Goal: Contribute content: Add original content to the website for others to see

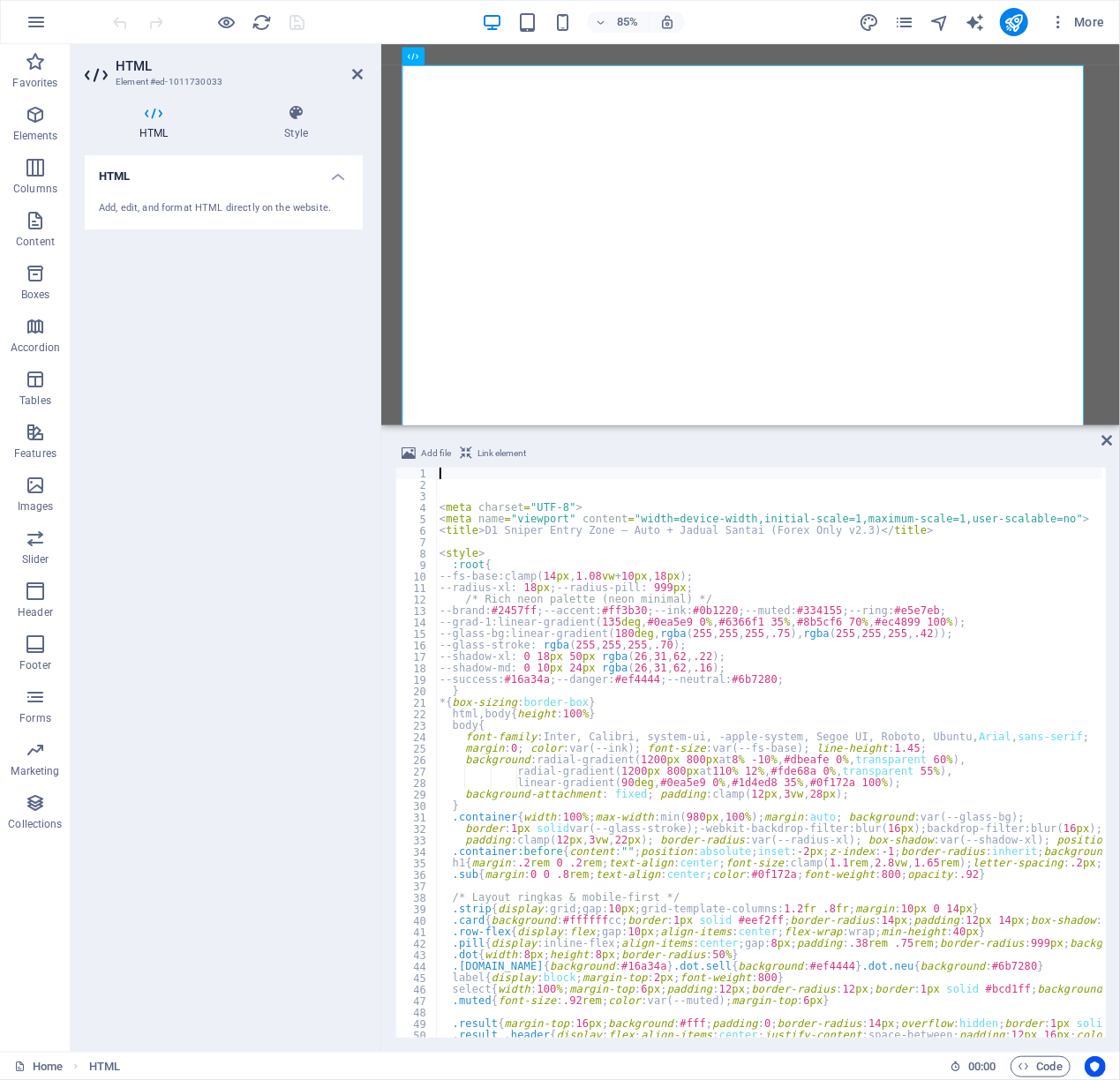
type textarea "font-family: Inter, Calibri, system-ui, -apple-system, Segoe UI, Roboto, Ubuntu…"
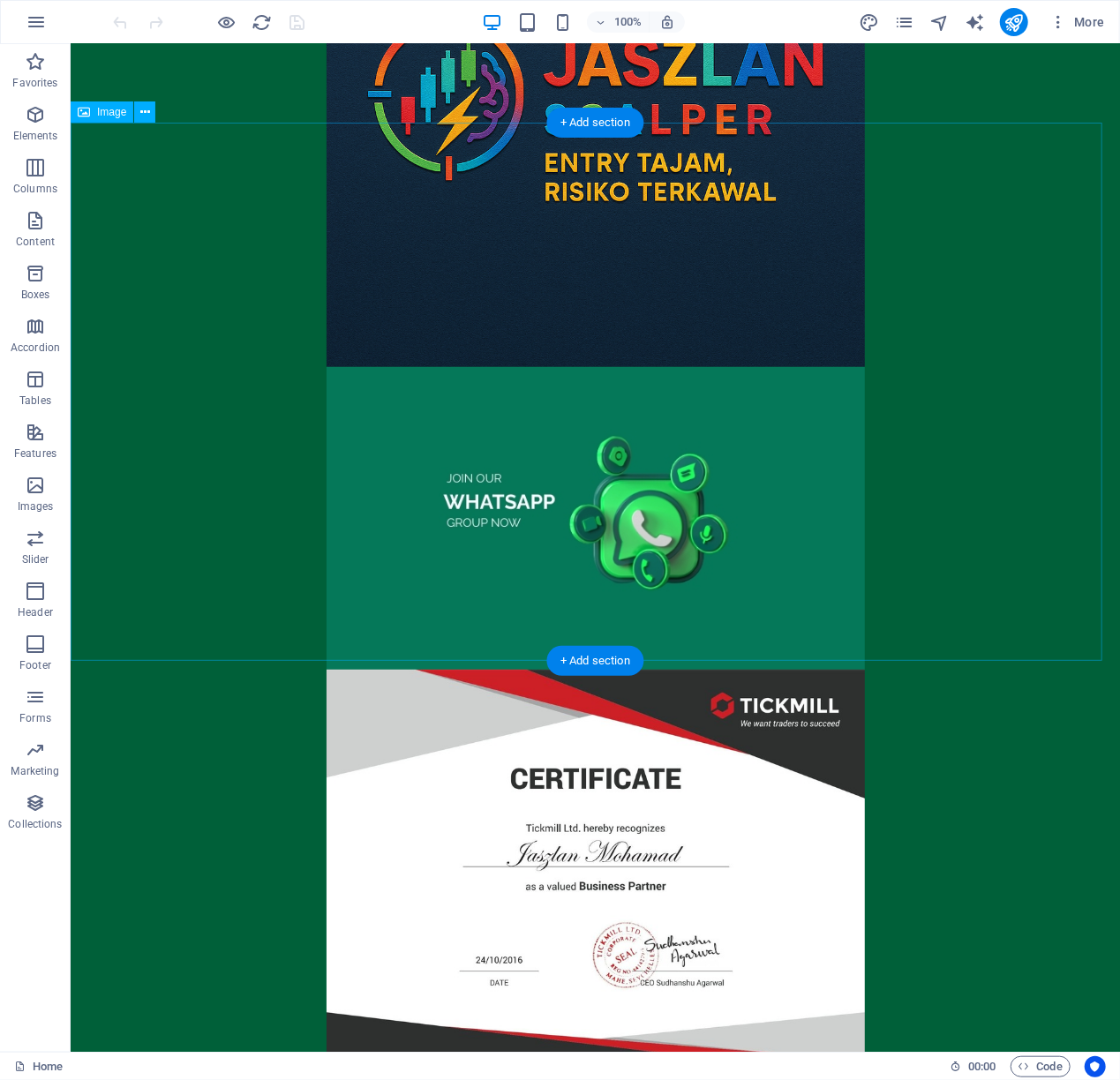
scroll to position [373, 0]
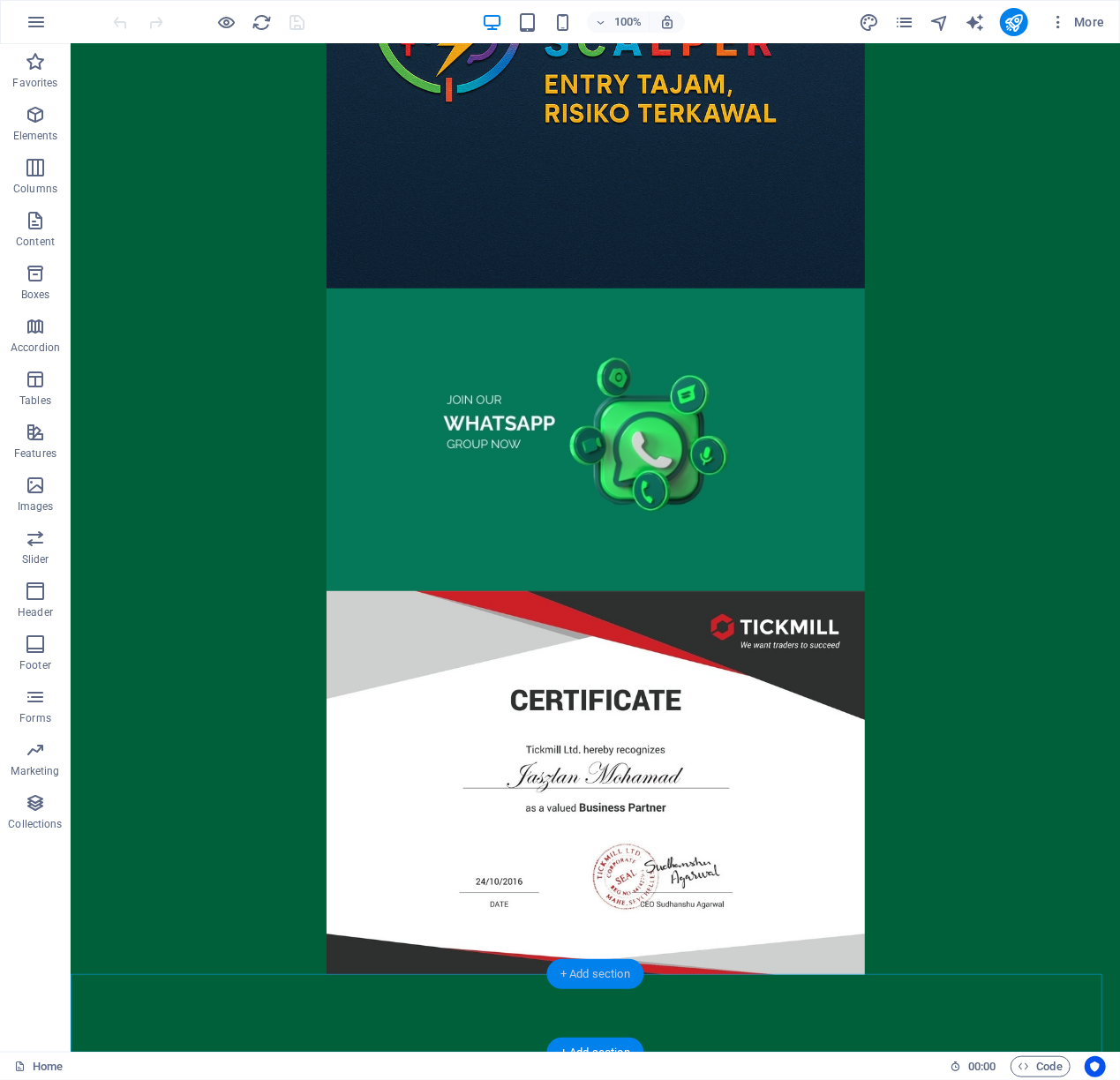
click at [593, 971] on div "+ Add section" at bounding box center [595, 973] width 98 height 30
click at [288, 970] on figure at bounding box center [593, 782] width 1049 height 383
select select "px"
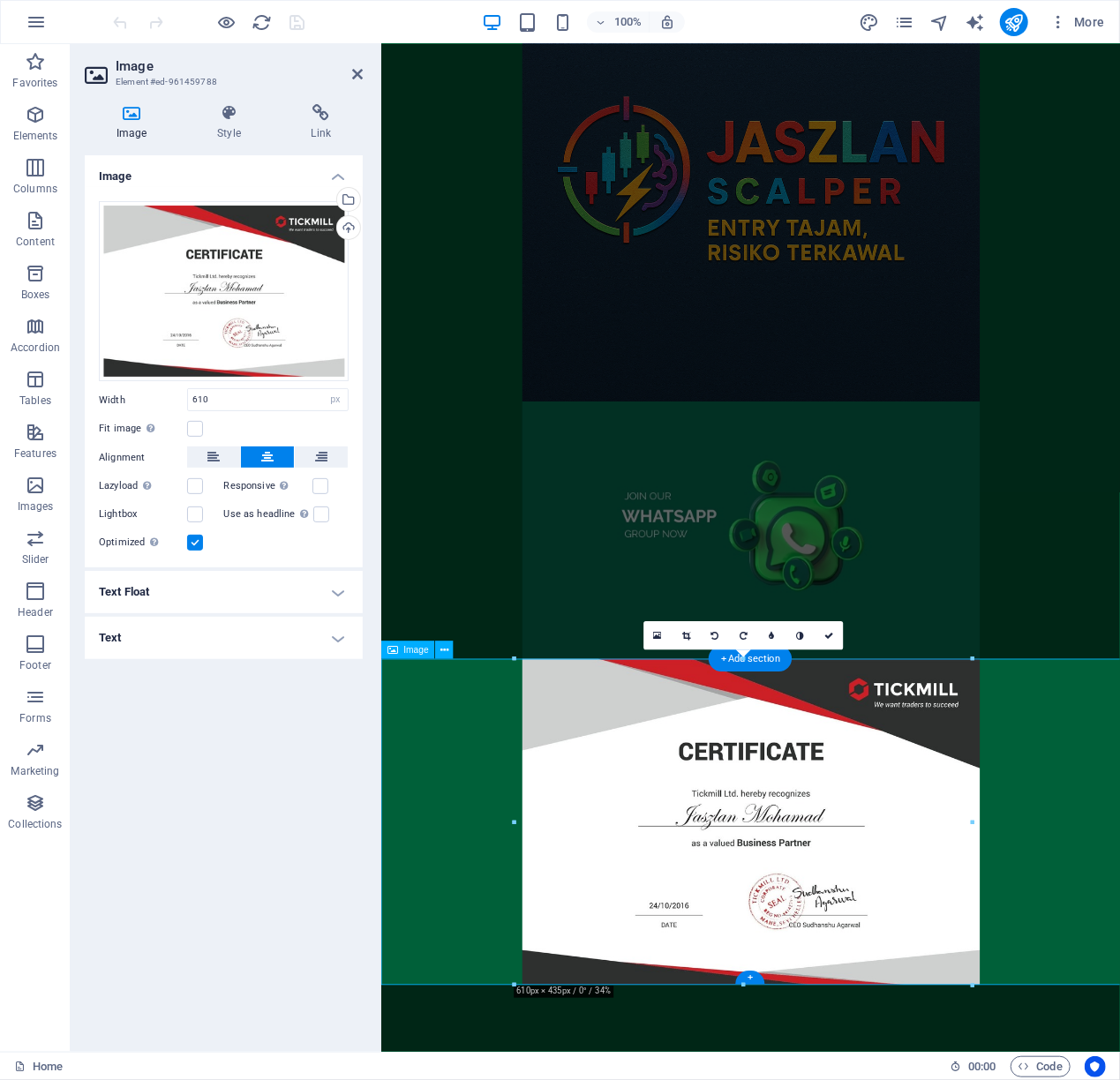
scroll to position [195, 0]
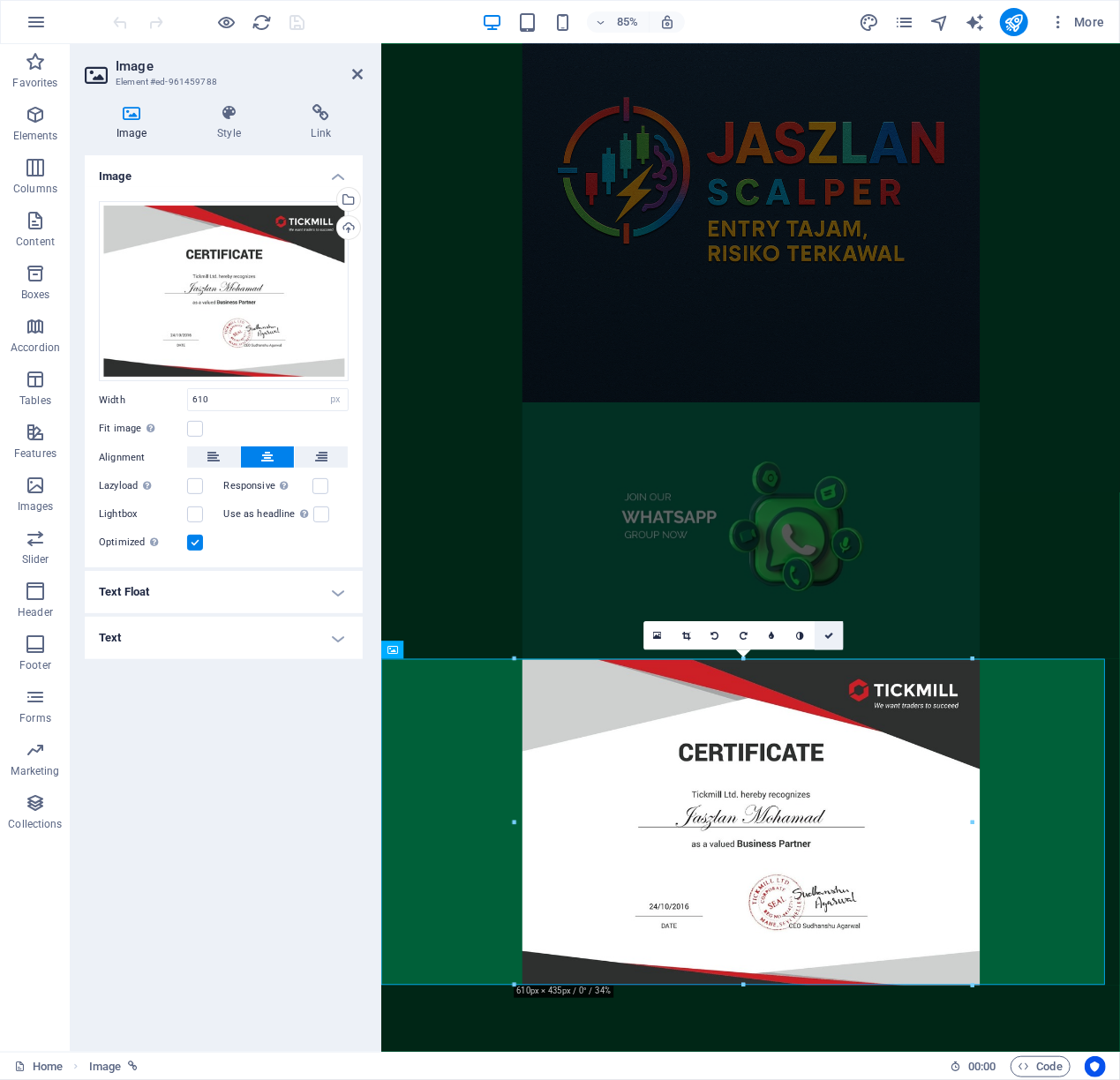
click at [824, 632] on icon at bounding box center [828, 636] width 9 height 9
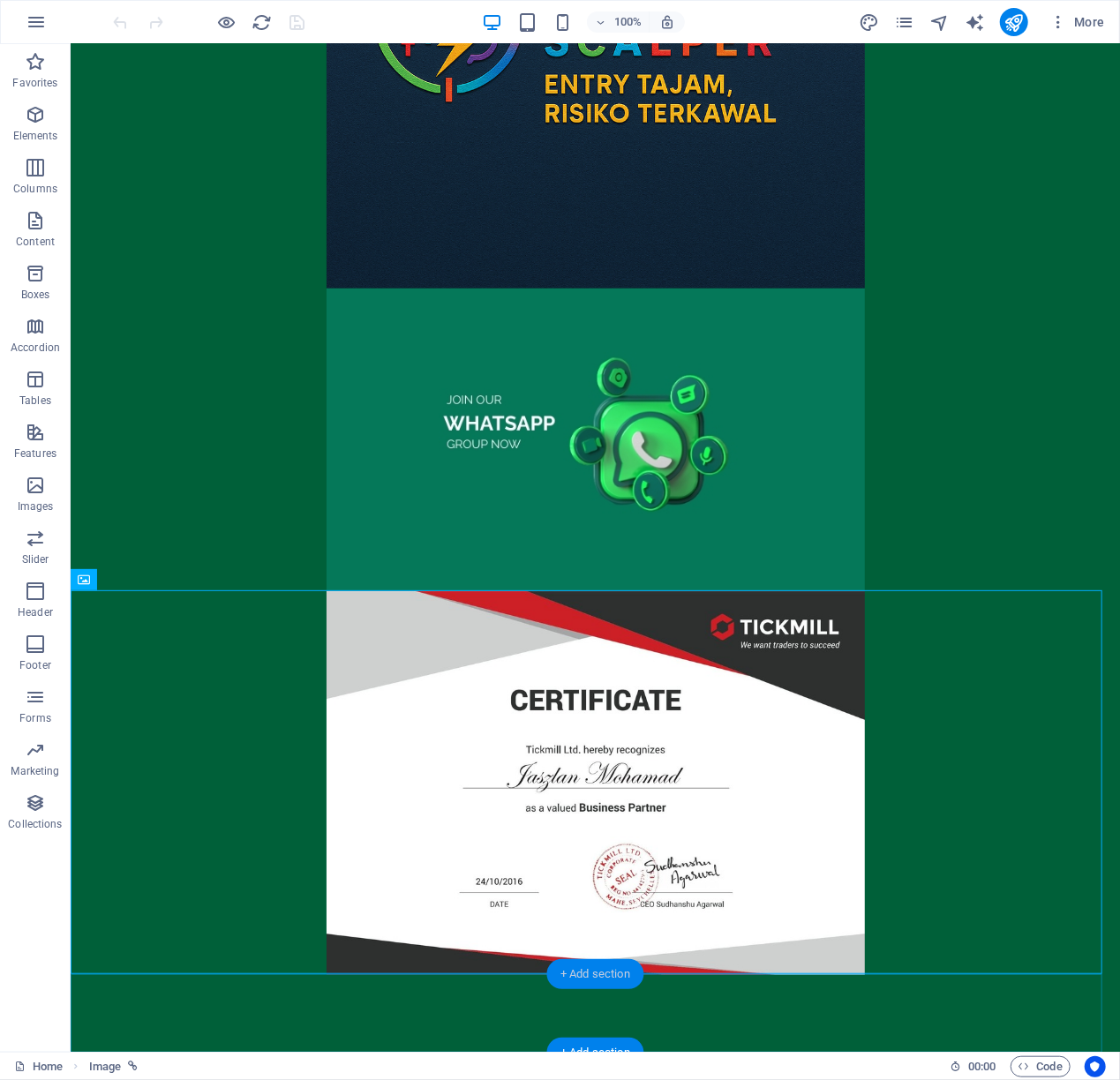
click at [583, 978] on div "+ Add section" at bounding box center [595, 973] width 98 height 30
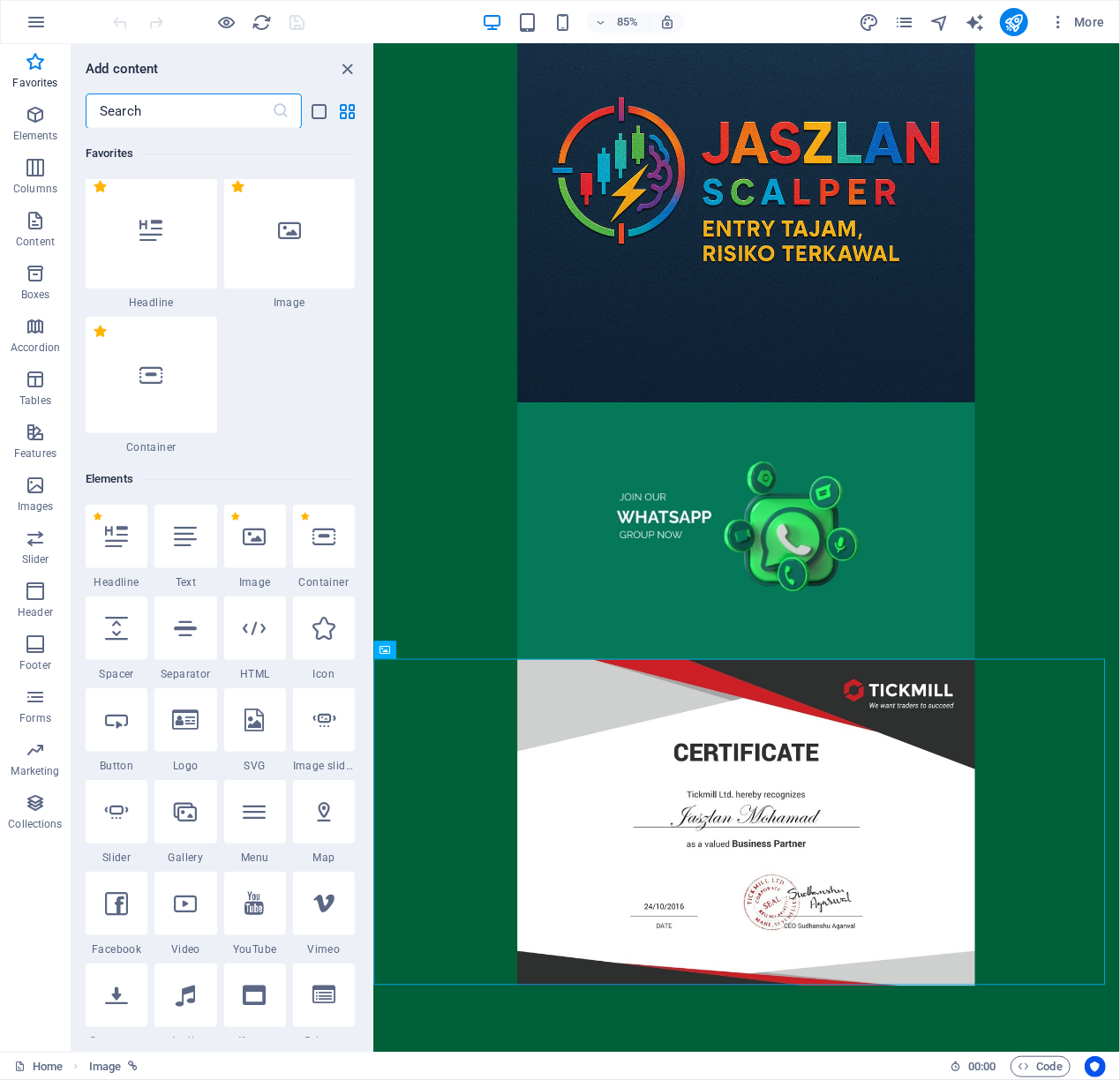
scroll to position [0, 0]
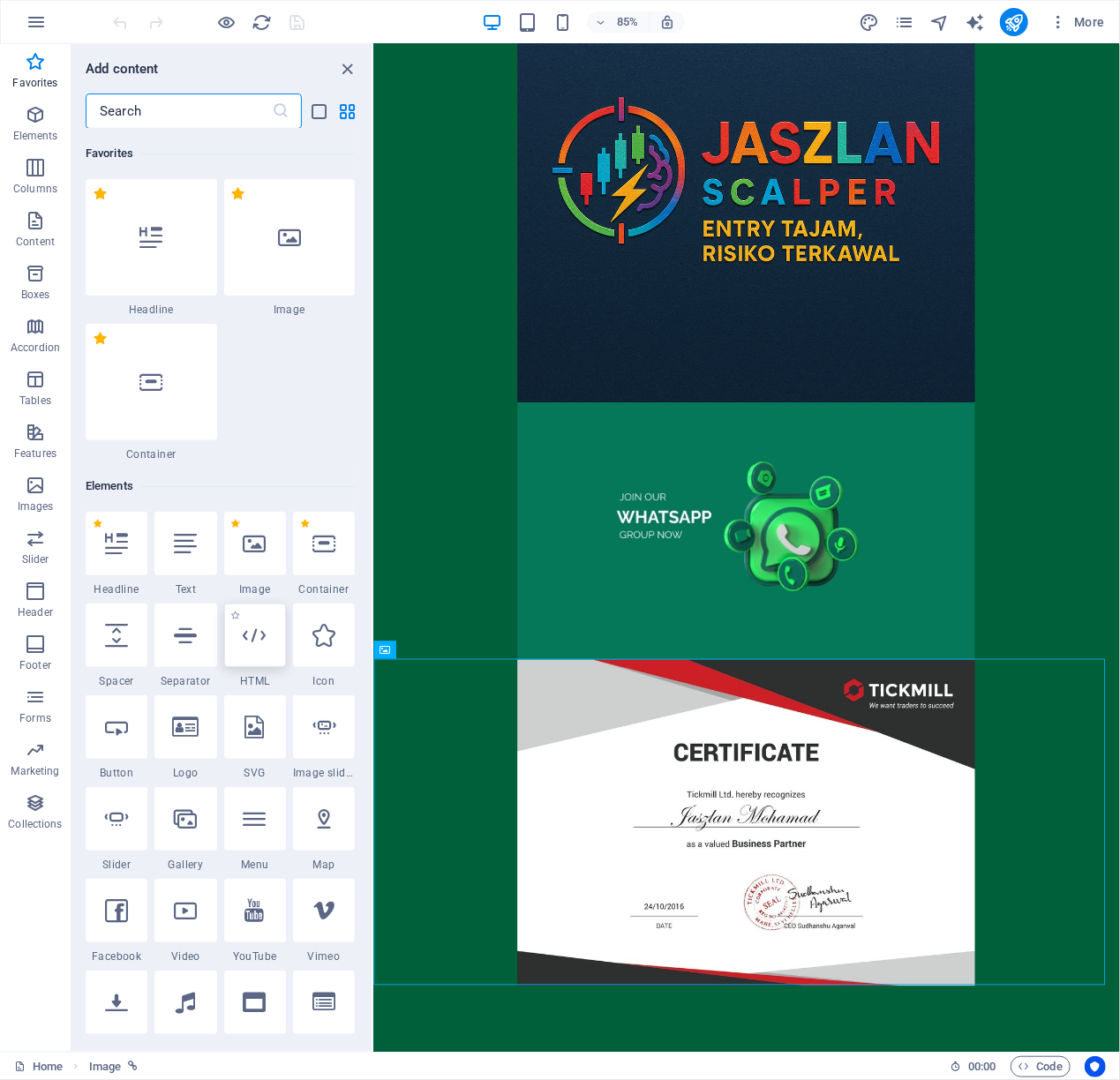
click at [250, 646] on div at bounding box center [255, 634] width 62 height 64
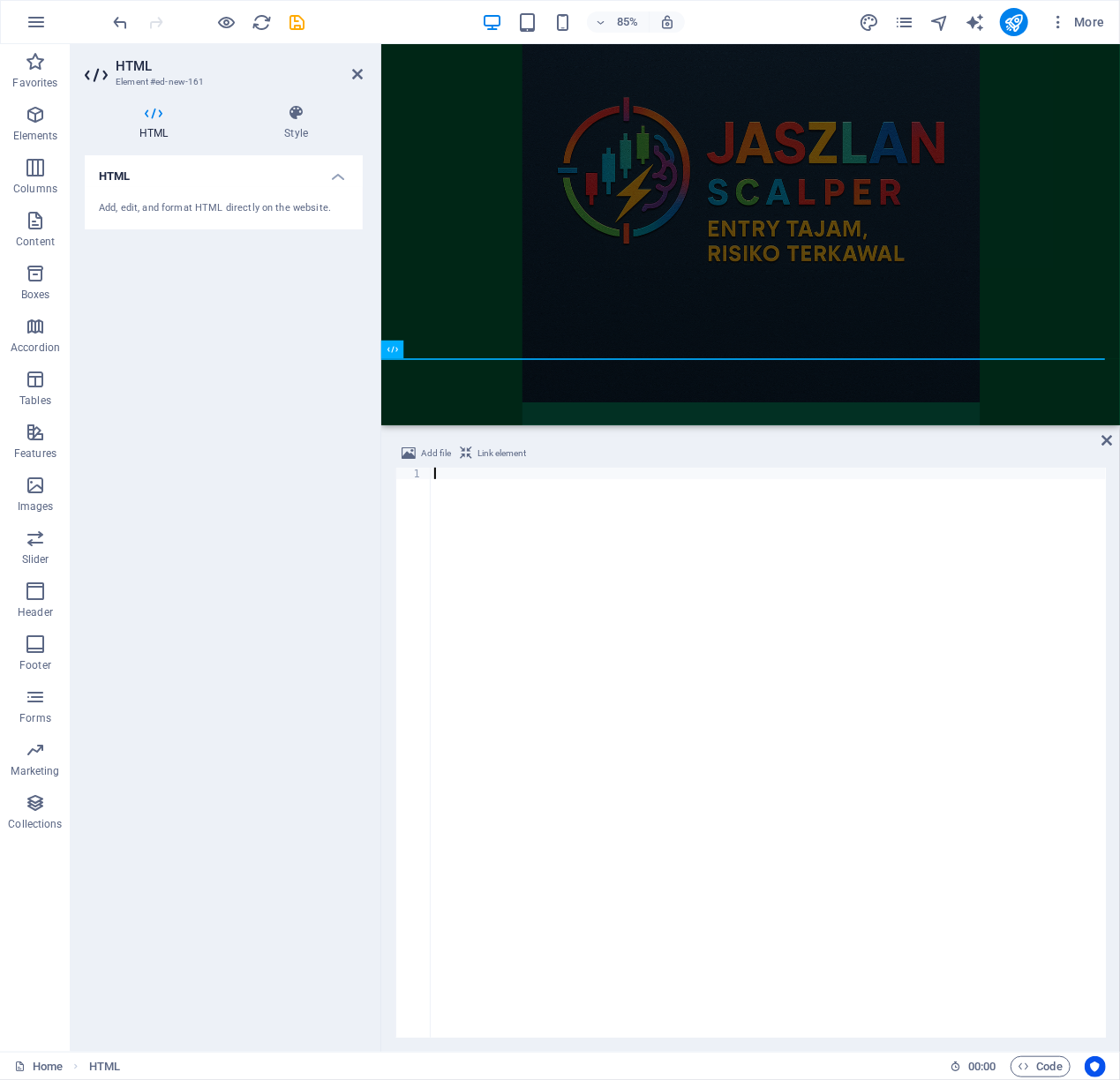
scroll to position [932, 0]
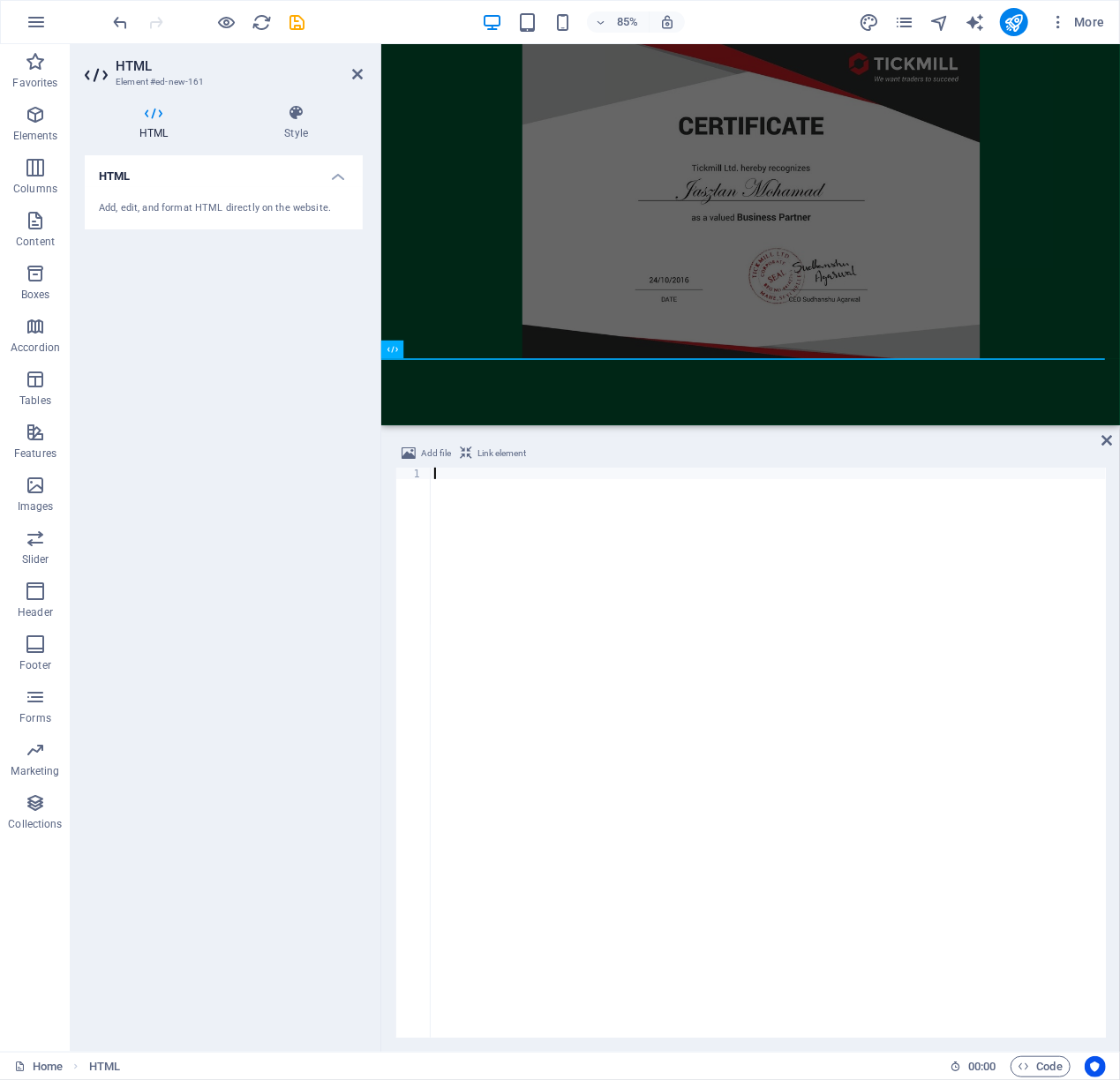
click at [658, 675] on div at bounding box center [768, 763] width 675 height 593
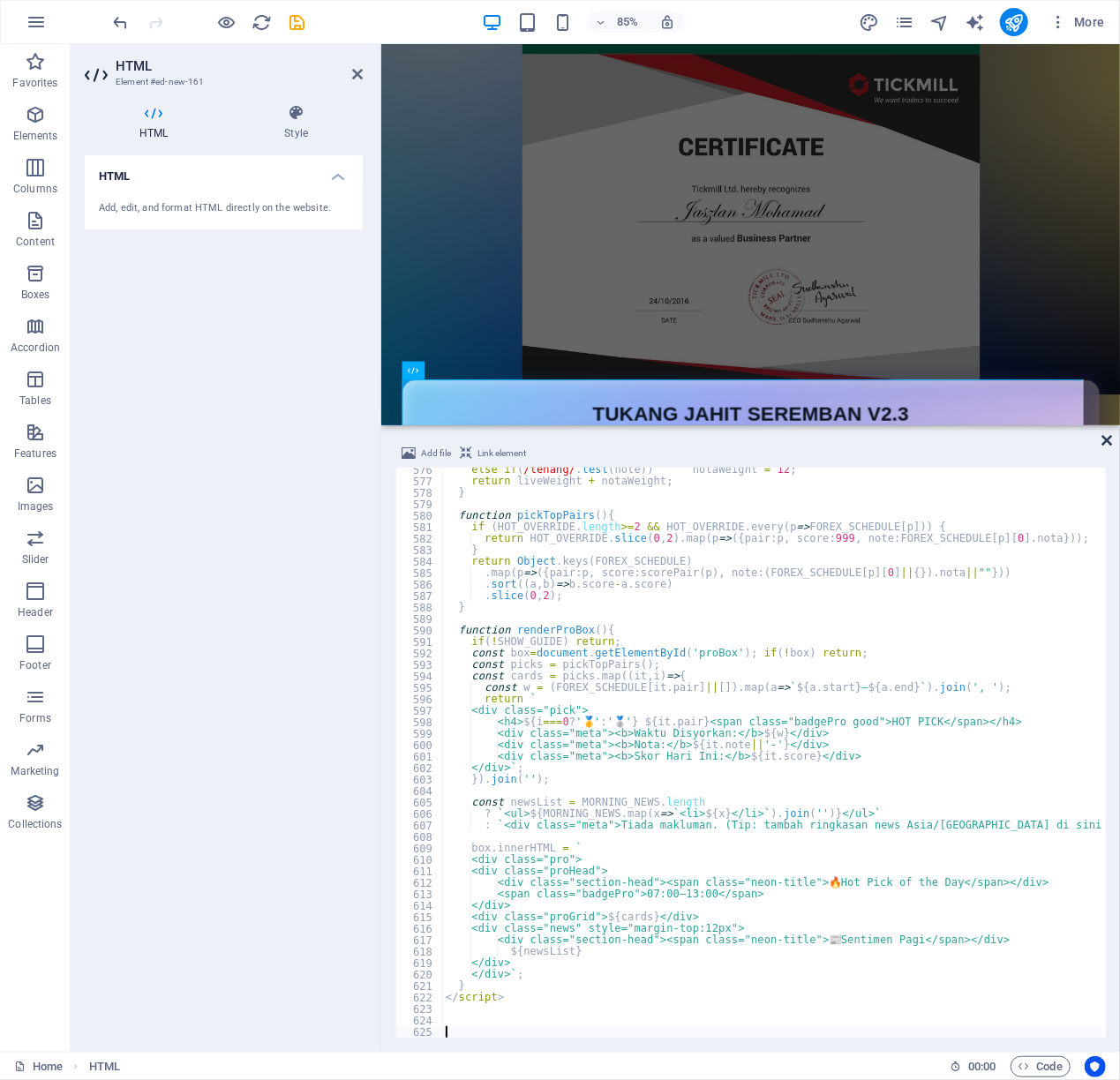
click at [1106, 441] on icon at bounding box center [1106, 440] width 11 height 14
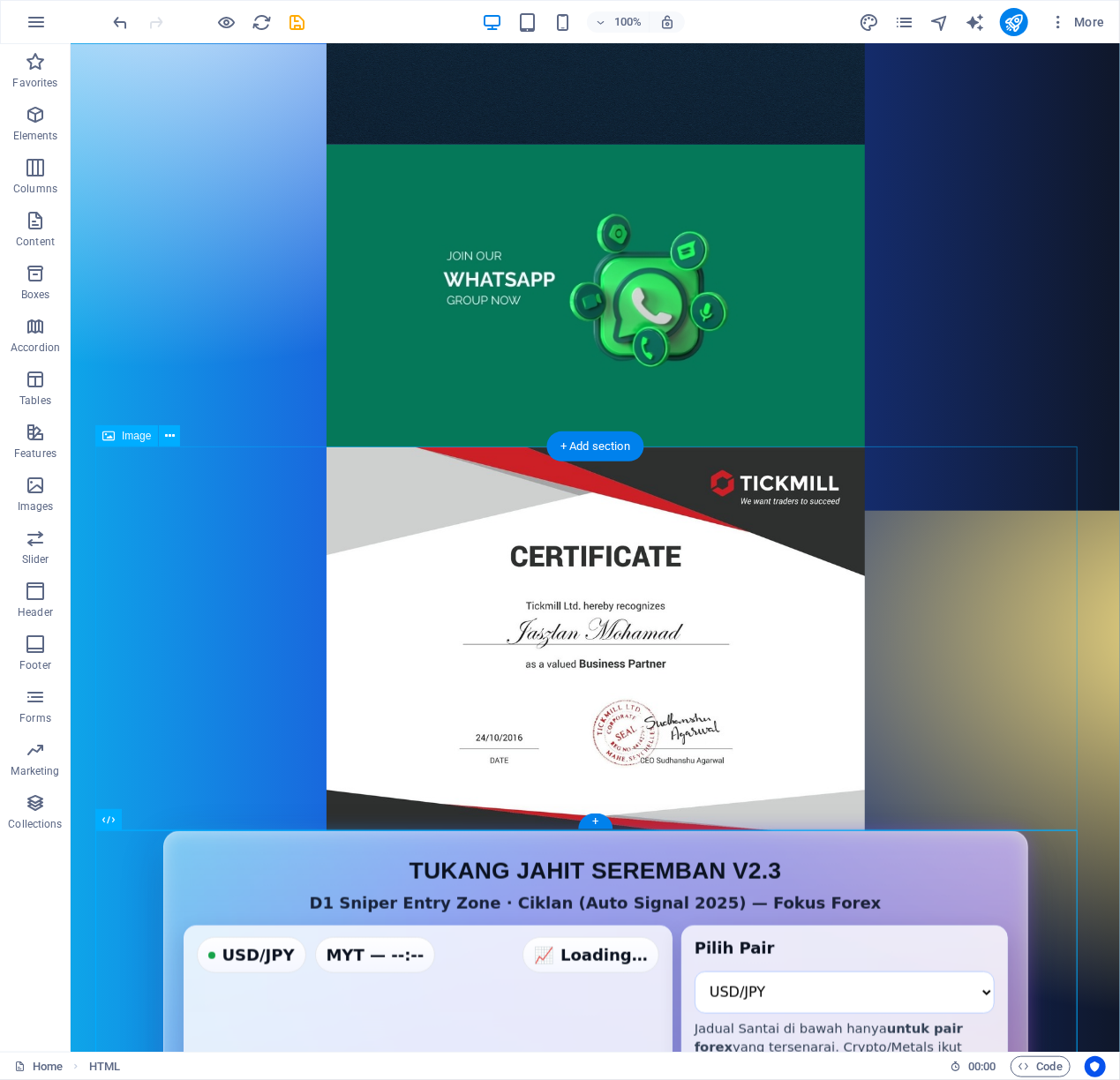
scroll to position [947, 0]
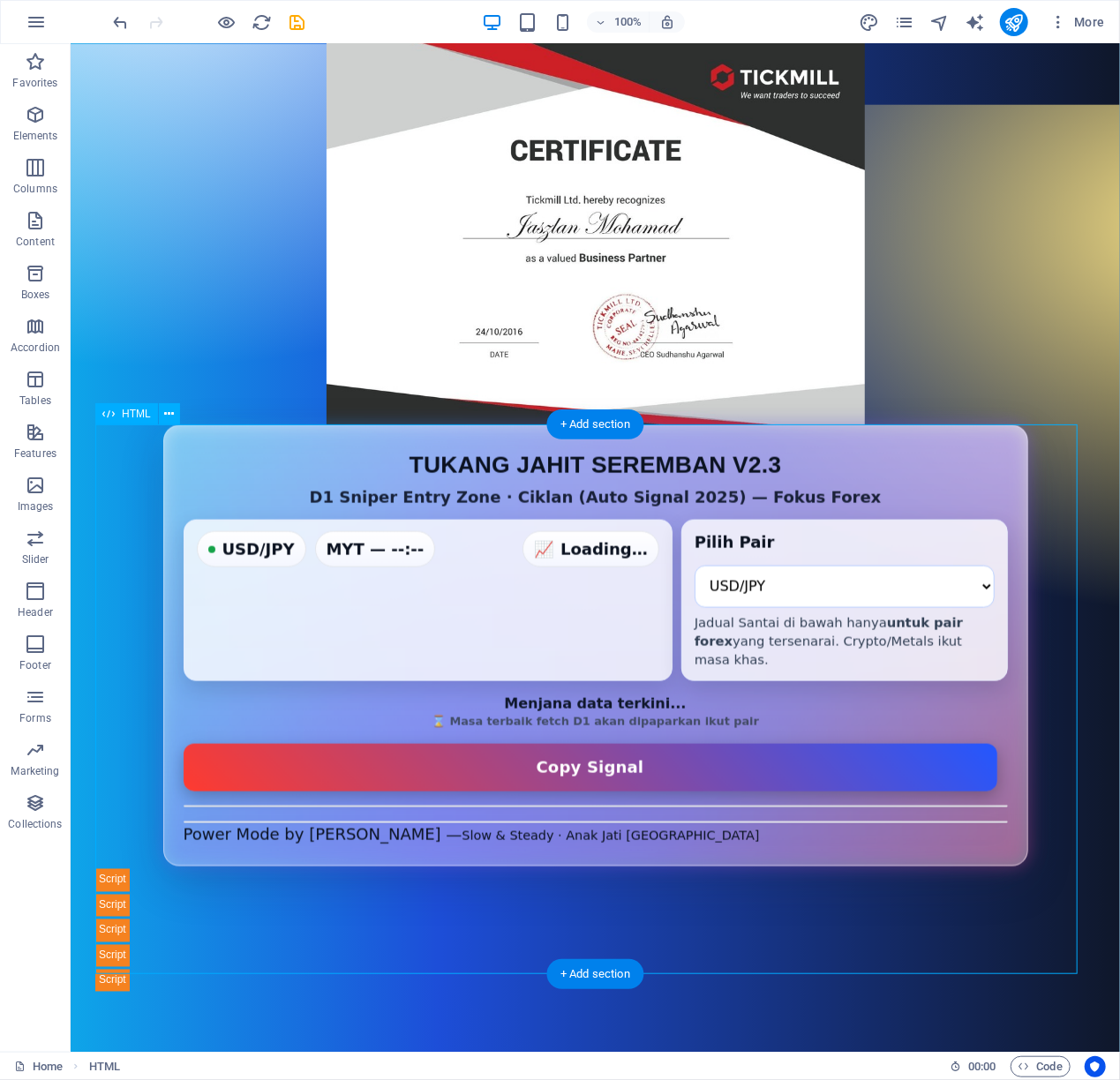
click at [720, 945] on div "D1 Sniper Entry Zone — Auto + Jadual Santai (Forex Only v2.3) TUKANG JAHIT SERE…" at bounding box center [594, 707] width 999 height 567
click at [718, 1012] on div at bounding box center [594, 1030] width 999 height 78
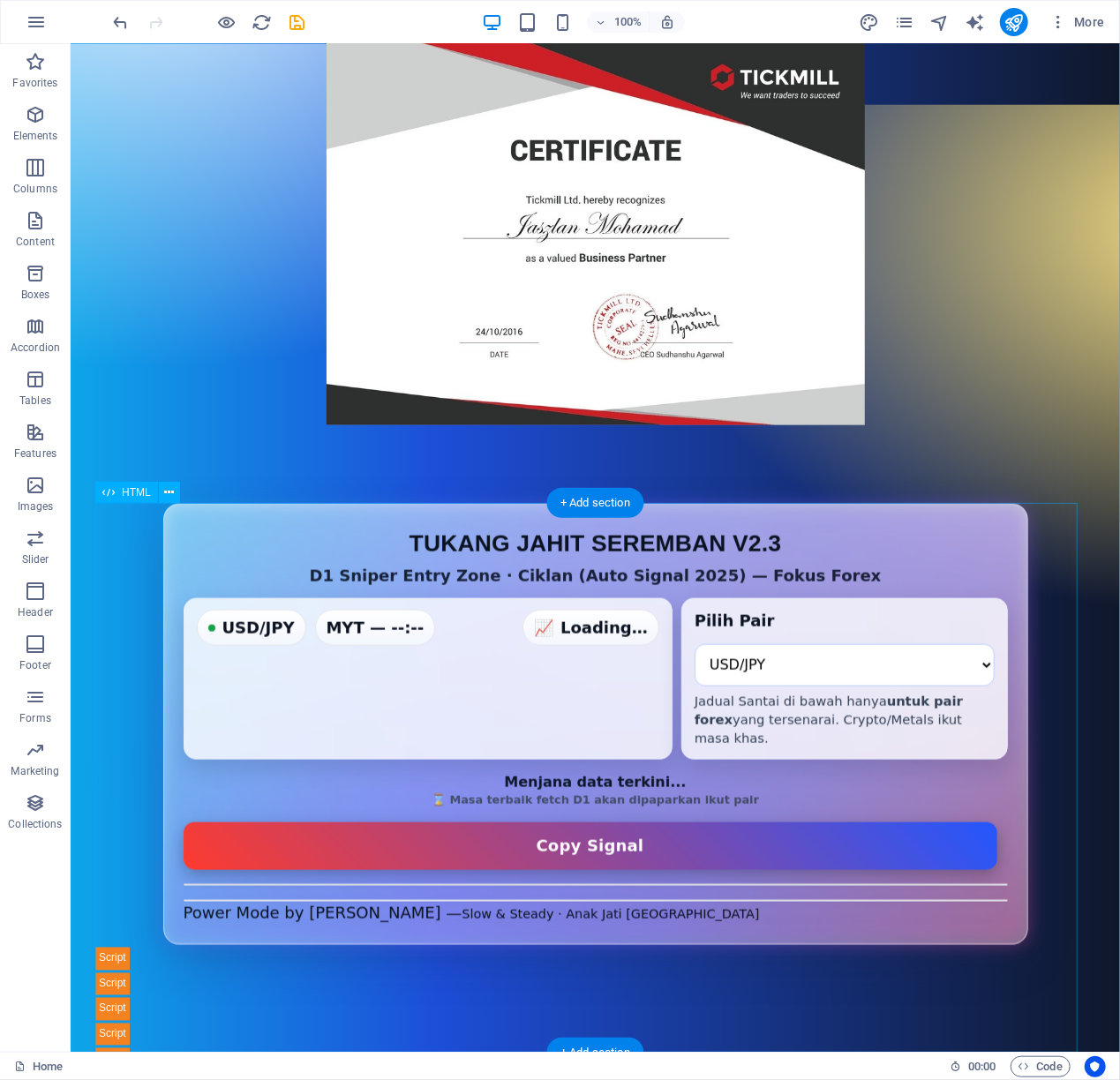
click at [896, 752] on div "D1 Sniper Entry Zone — Auto + Jadual Santai (Forex Only v2.3) TUKANG JAHIT SERE…" at bounding box center [594, 787] width 999 height 567
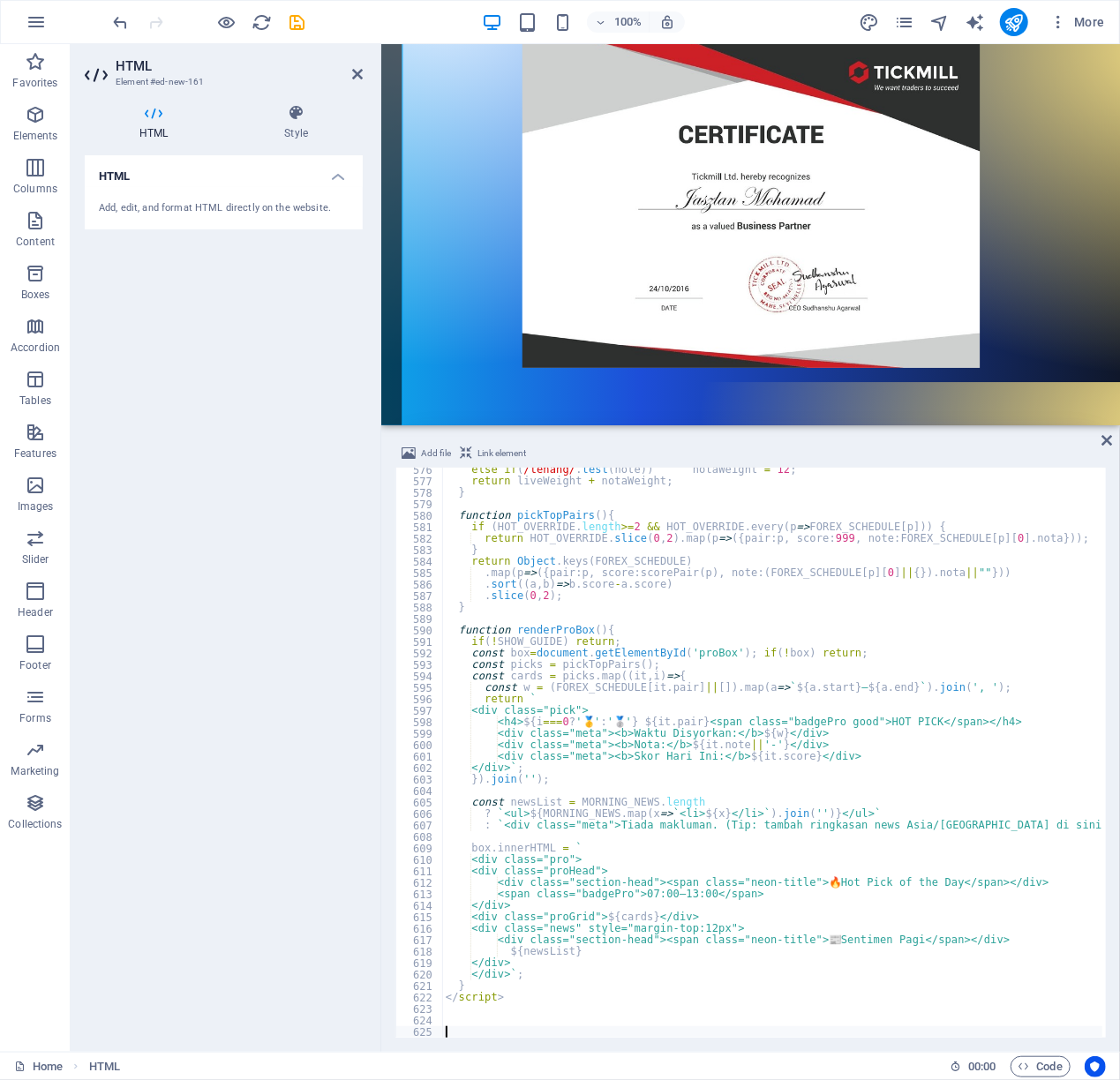
scroll to position [1455, 0]
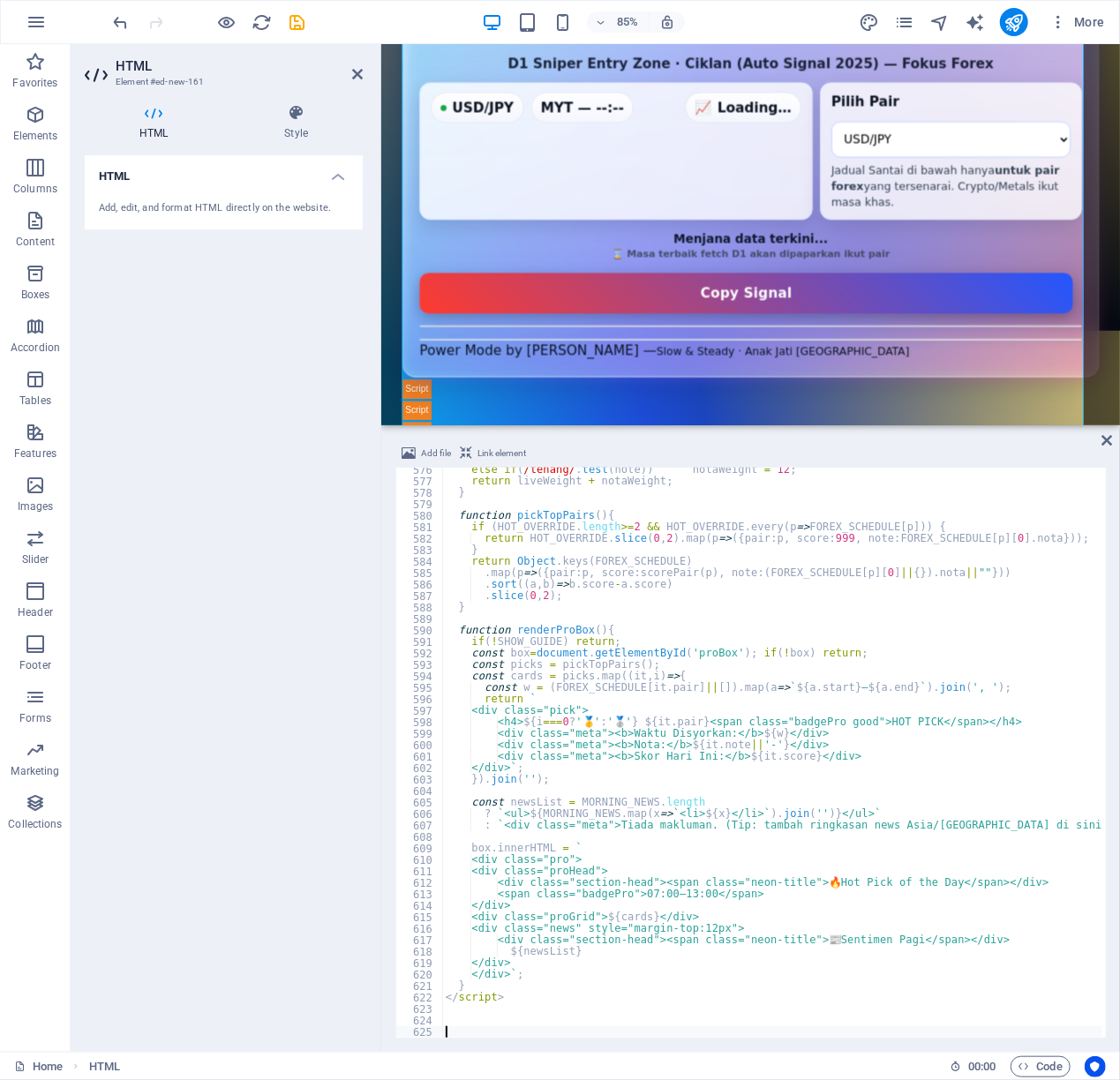
type textarea "const newsList = MORNING_NEWS.length"
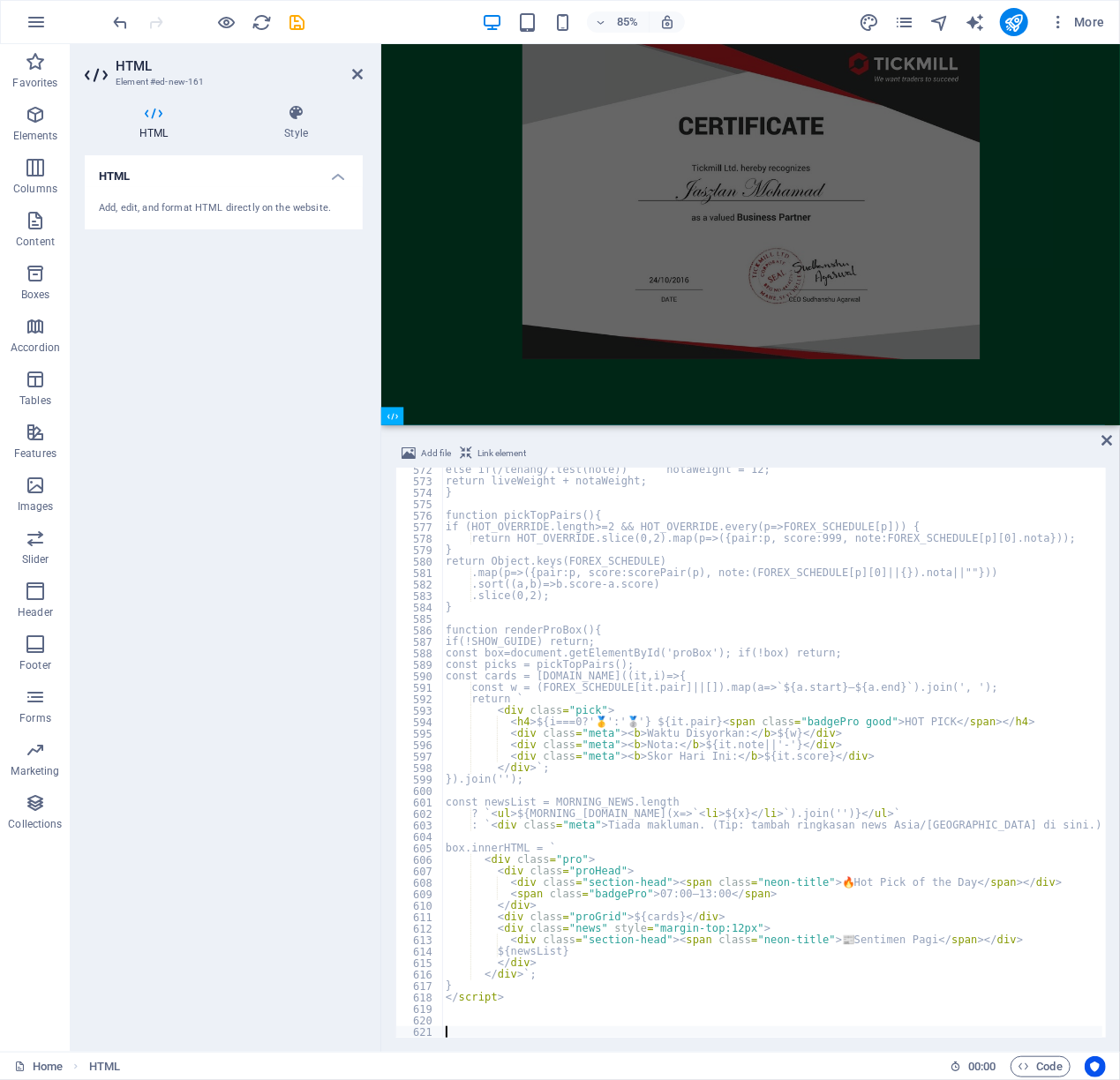
scroll to position [6549, 0]
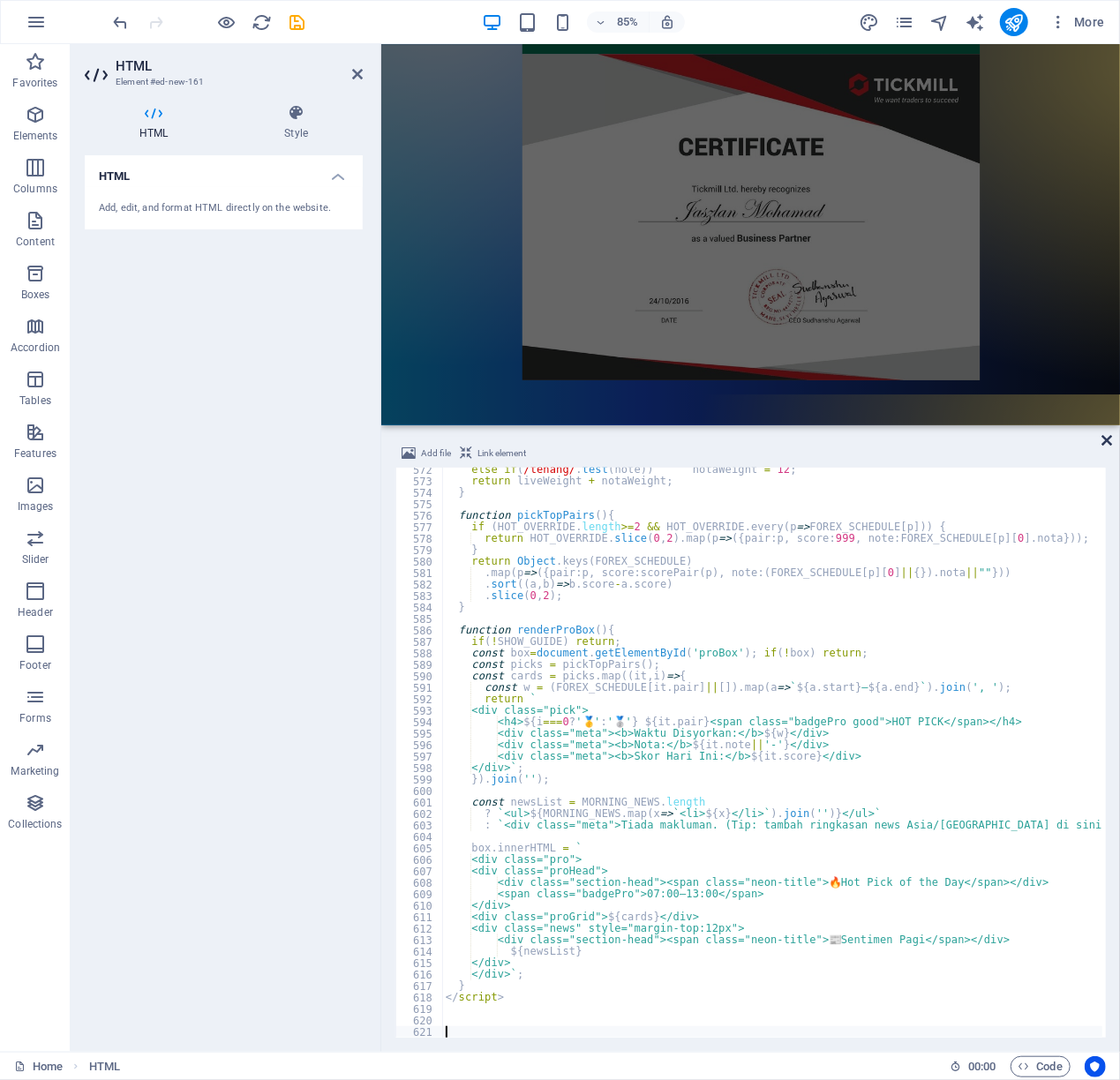
click at [1103, 441] on icon at bounding box center [1106, 440] width 11 height 14
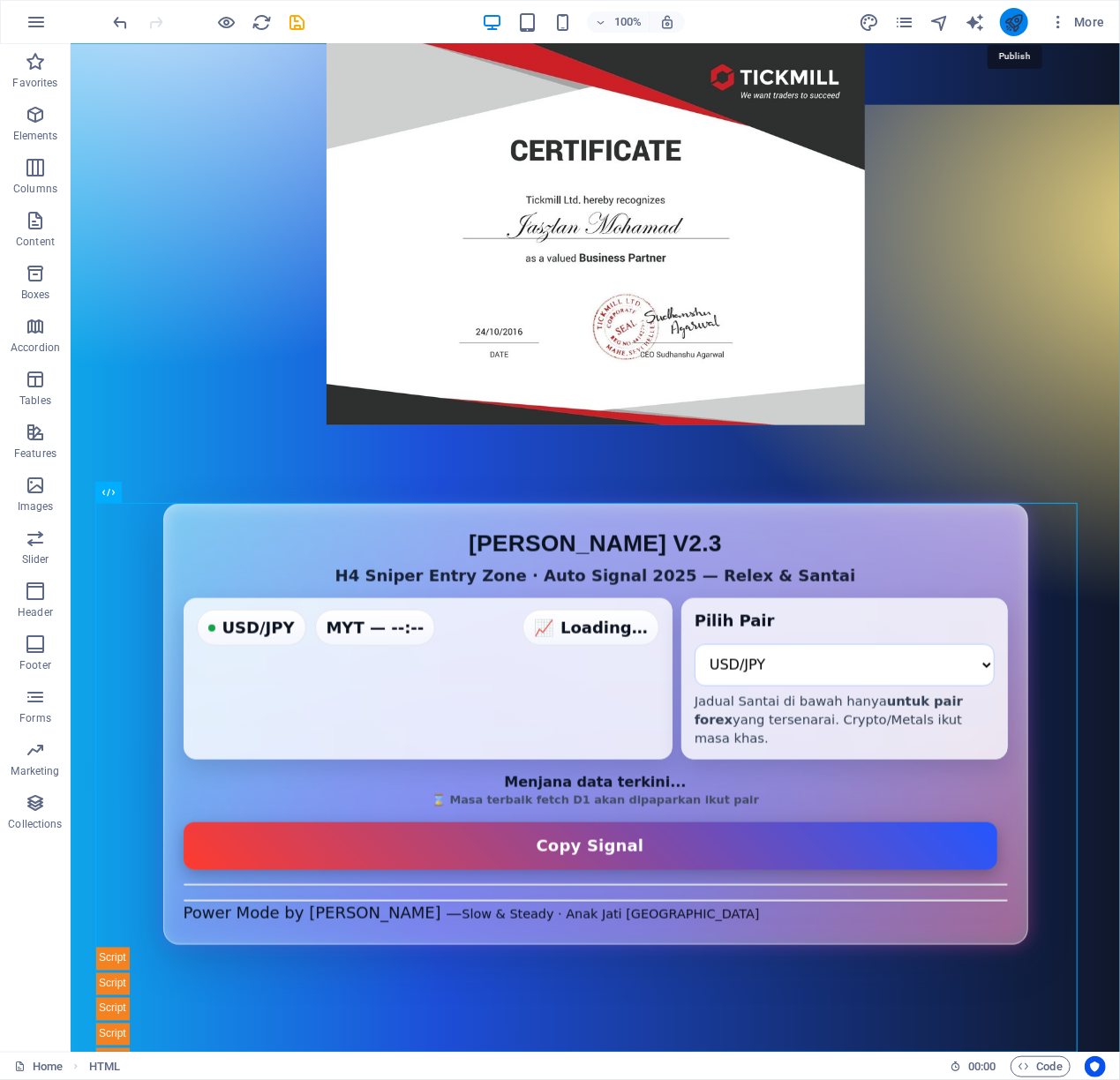
click at [1007, 22] on icon "publish" at bounding box center [1013, 22] width 21 height 21
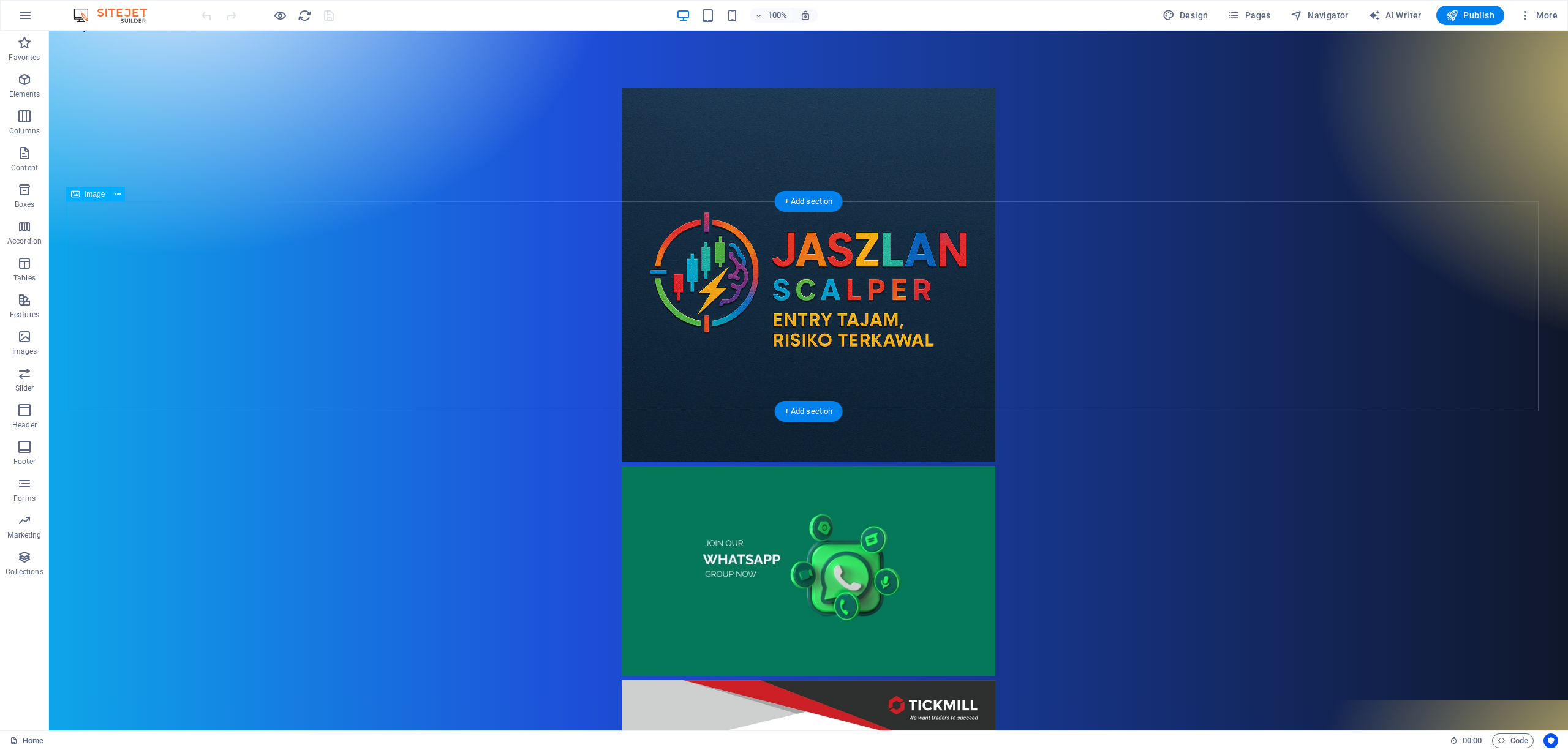
scroll to position [657, 0]
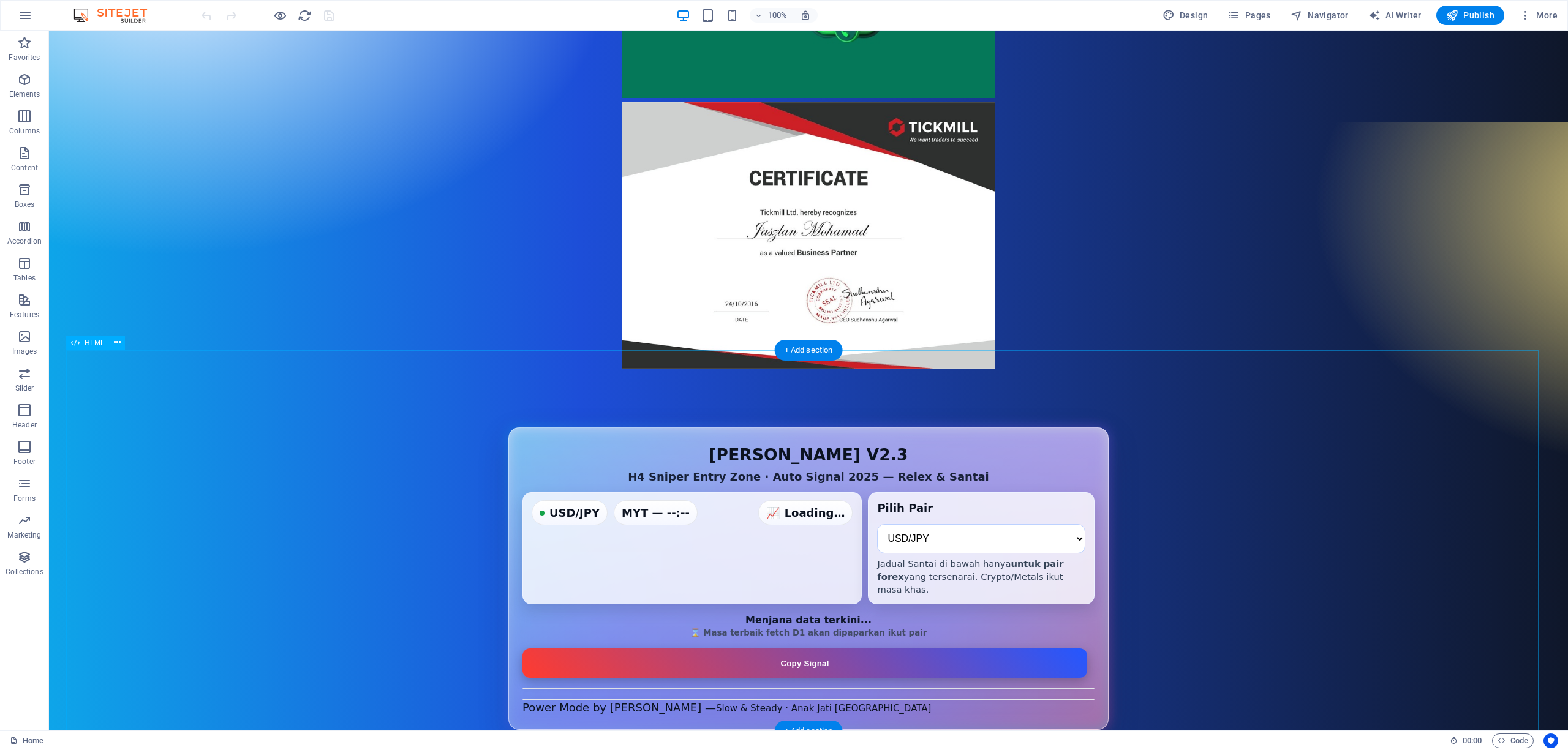
click at [1242, 488] on div "D1 Sniper Entry Zone — Auto + Jadual Santai (Forex Only v2.3) JASZLAN MOHAMMAD …" at bounding box center [808, 579] width 1484 height 302
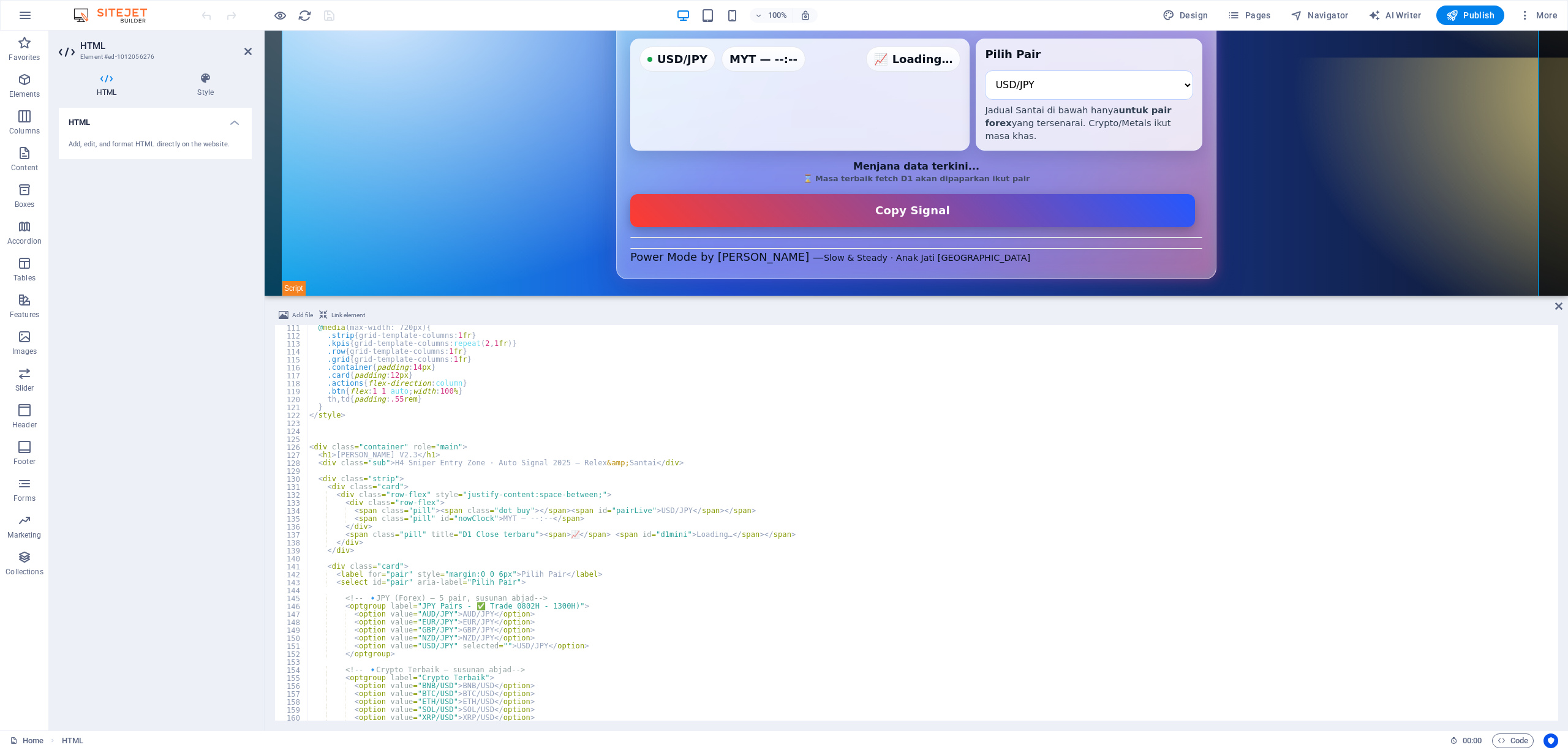
scroll to position [918, 0]
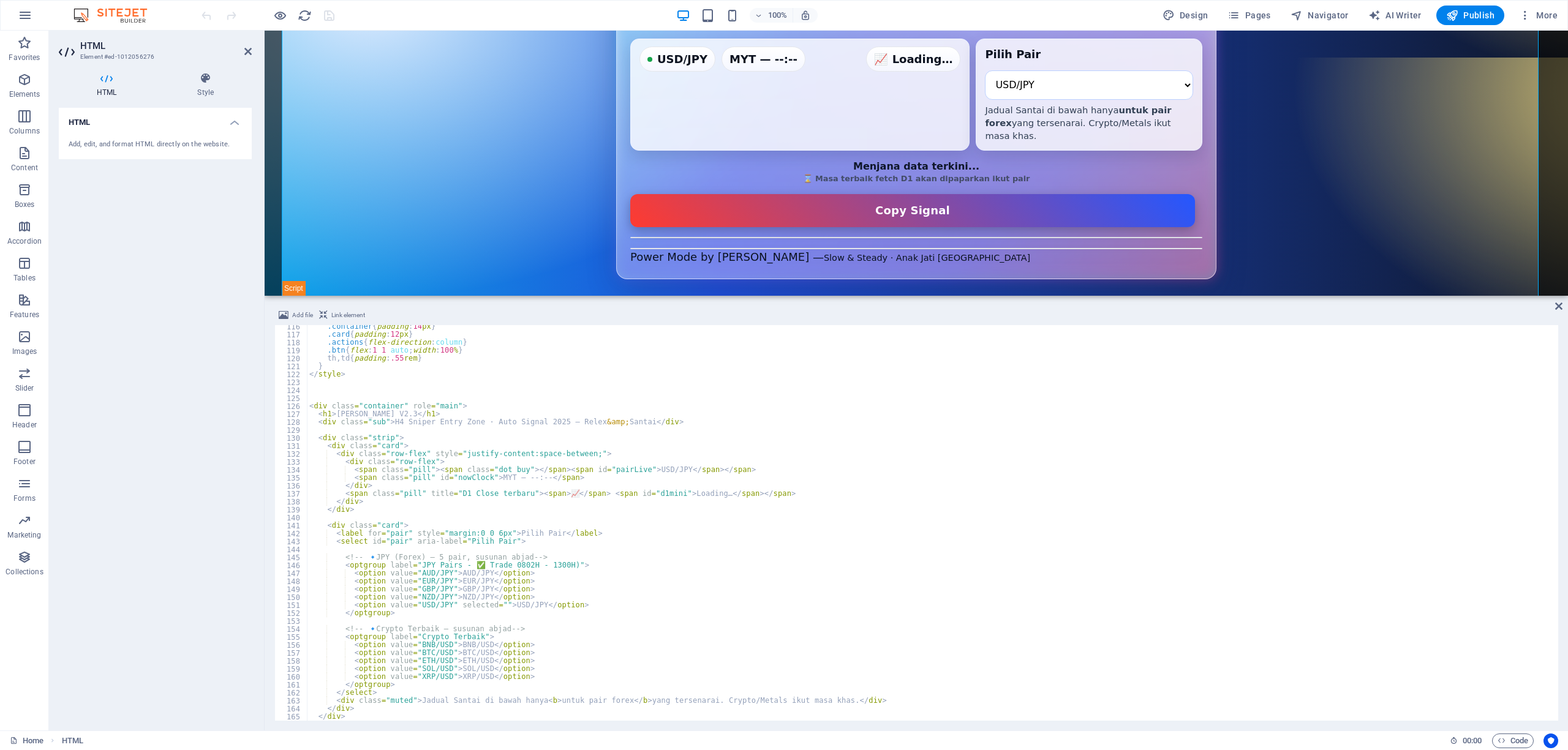
click at [441, 412] on div ".container { padding : 14 px } .card { padding : 12 px } .actions { flex-direct…" at bounding box center [931, 528] width 1249 height 412
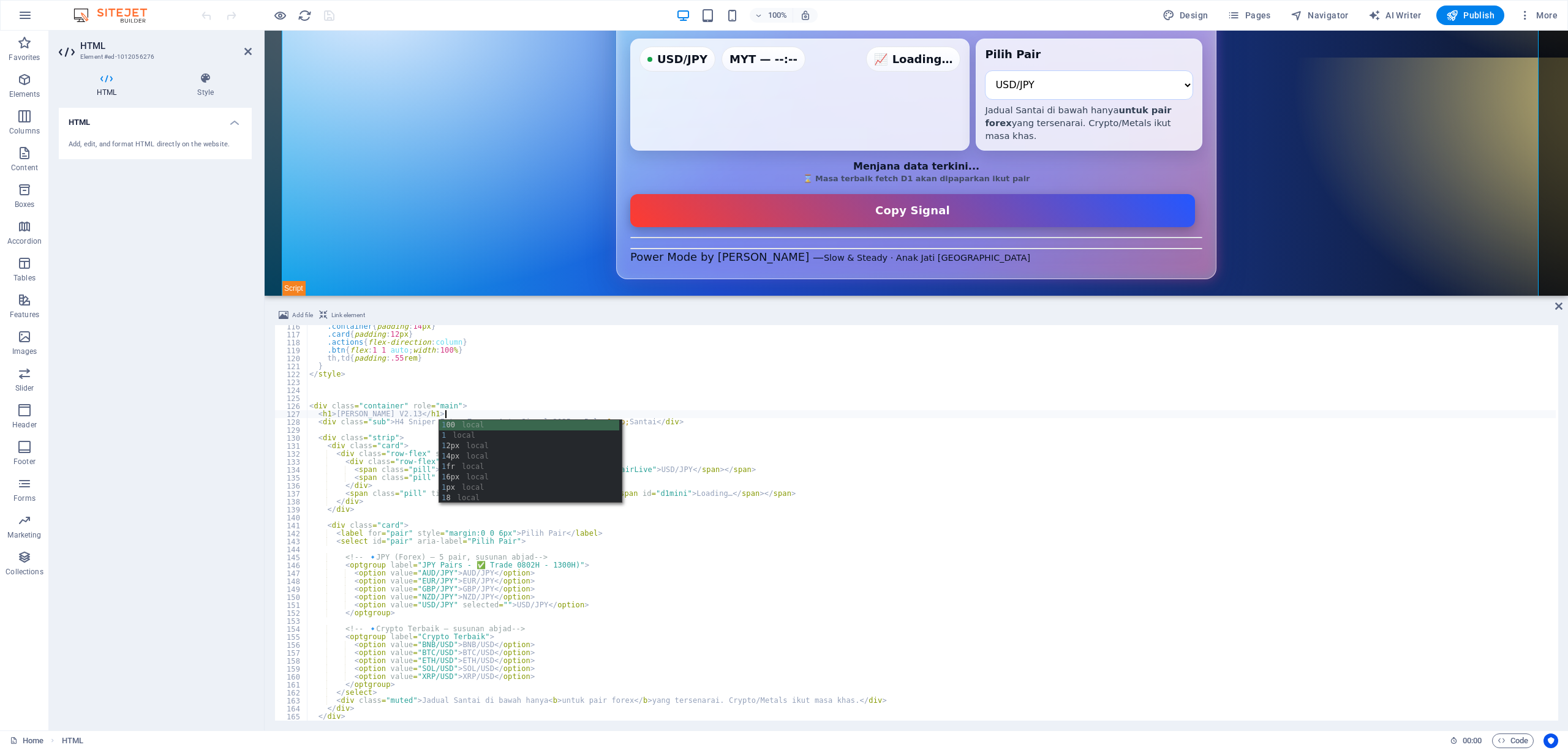
scroll to position [0, 11]
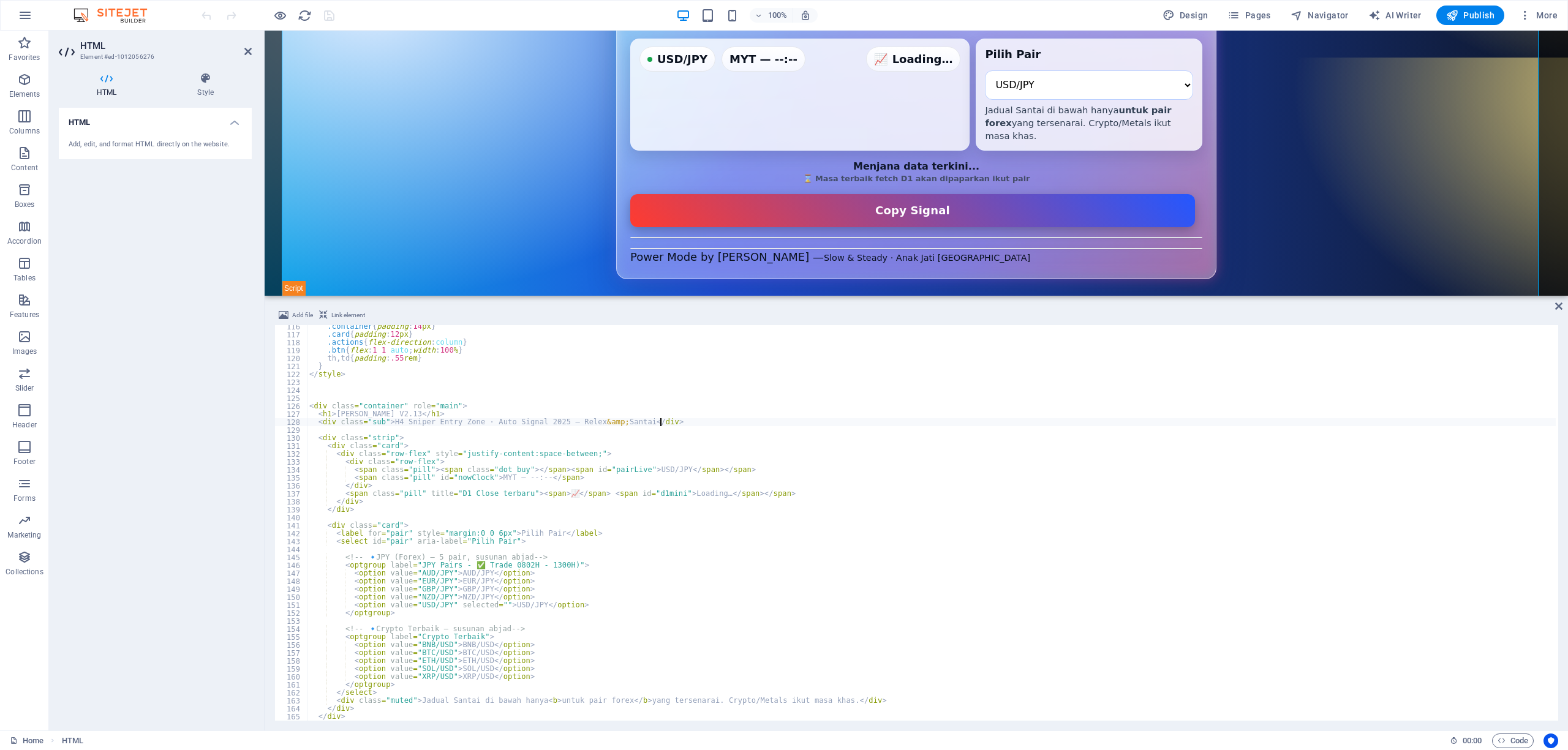
click at [792, 422] on div ".container { padding : 14 px } .card { padding : 12 px } .actions { flex-direct…" at bounding box center [931, 528] width 1249 height 412
click at [632, 420] on div ".container { padding : 14 px } .card { padding : 12 px } .actions { flex-direct…" at bounding box center [931, 528] width 1249 height 412
click at [1329, 209] on div "D1 Sniper Entry Zone — Auto + Jadual Santai (Forex Only v2.3) JASZLAN MOHAMMAD …" at bounding box center [916, 170] width 1269 height 394
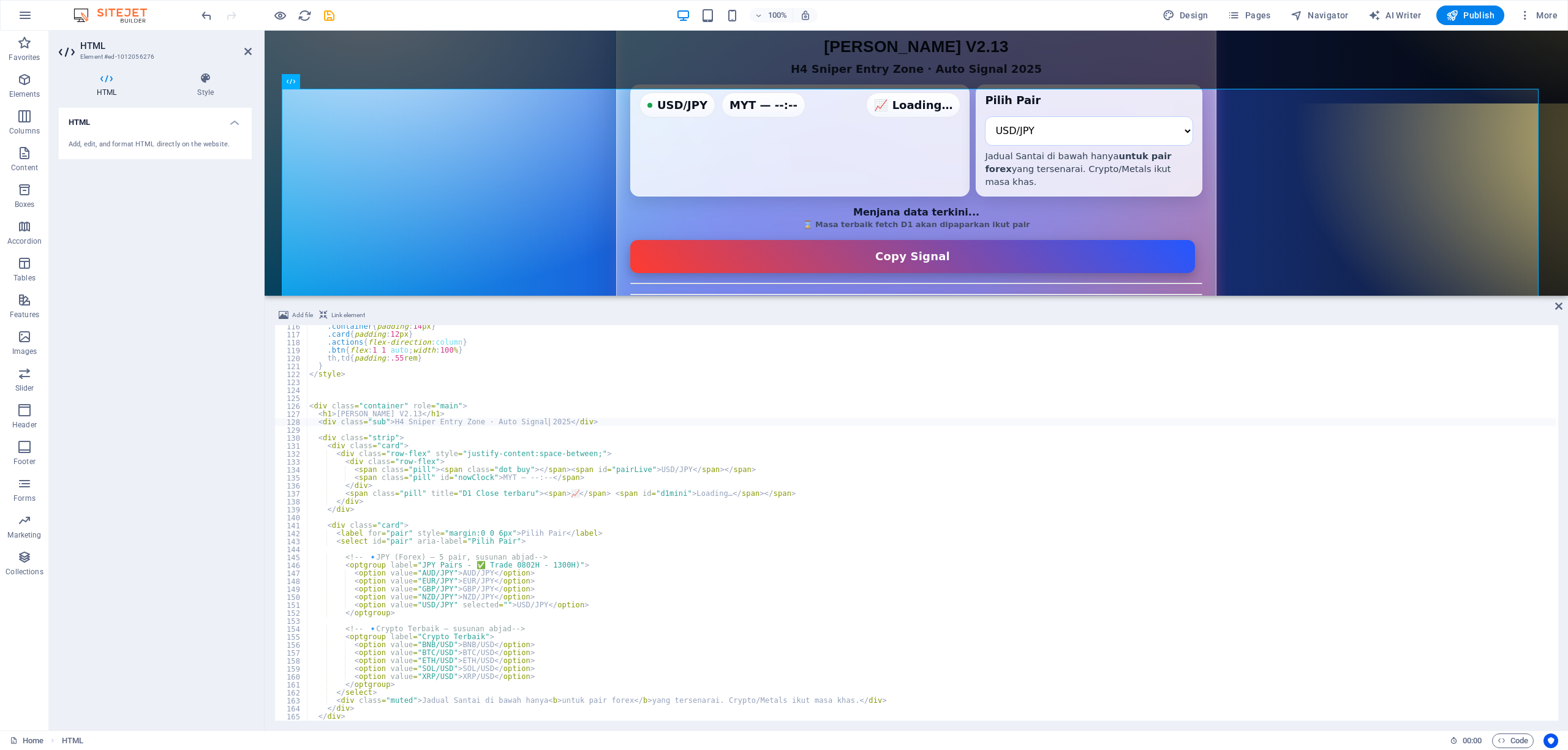
scroll to position [1091, 0]
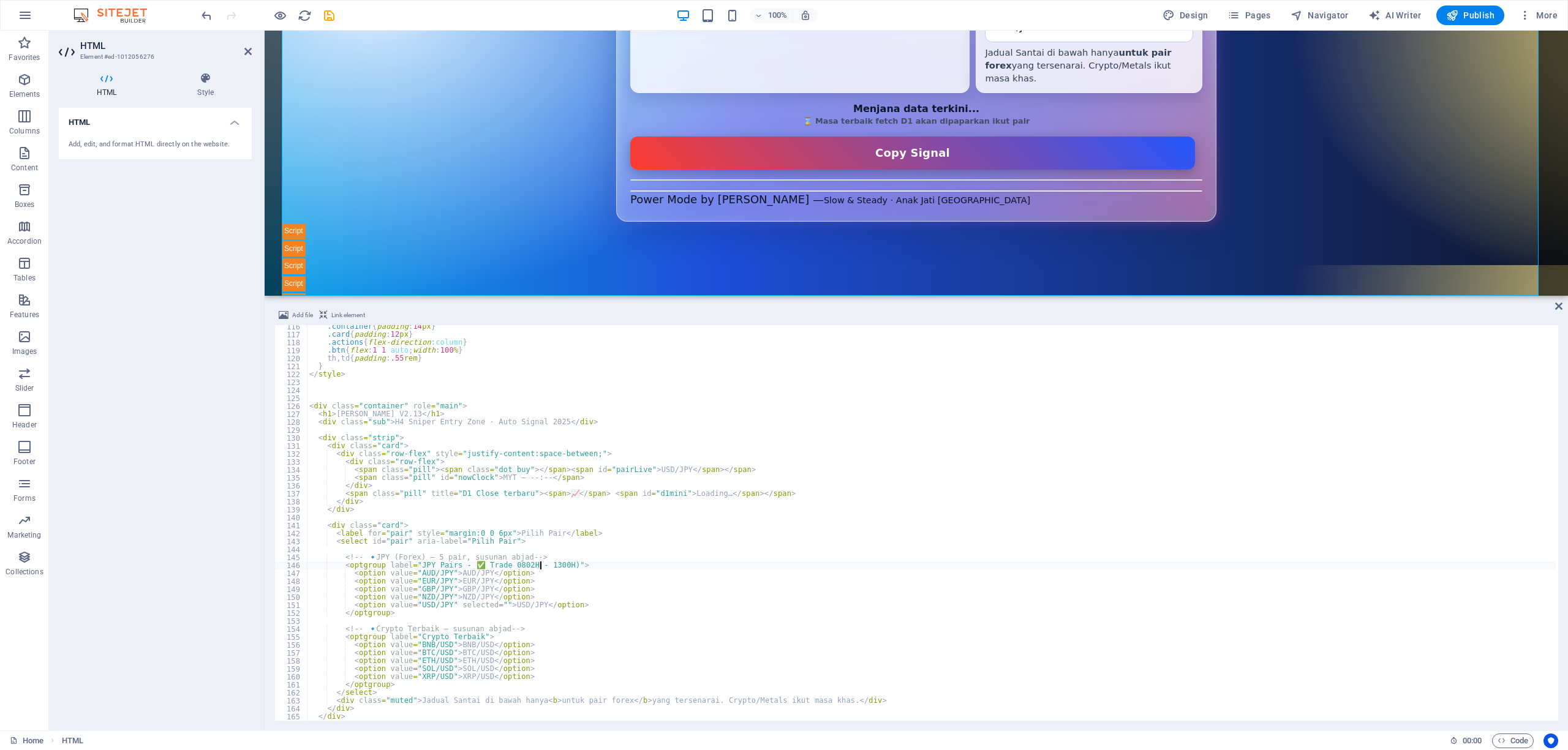
click at [541, 564] on div ".container { padding : 14 px } .card { padding : 12 px } .actions { flex-direct…" at bounding box center [931, 528] width 1249 height 412
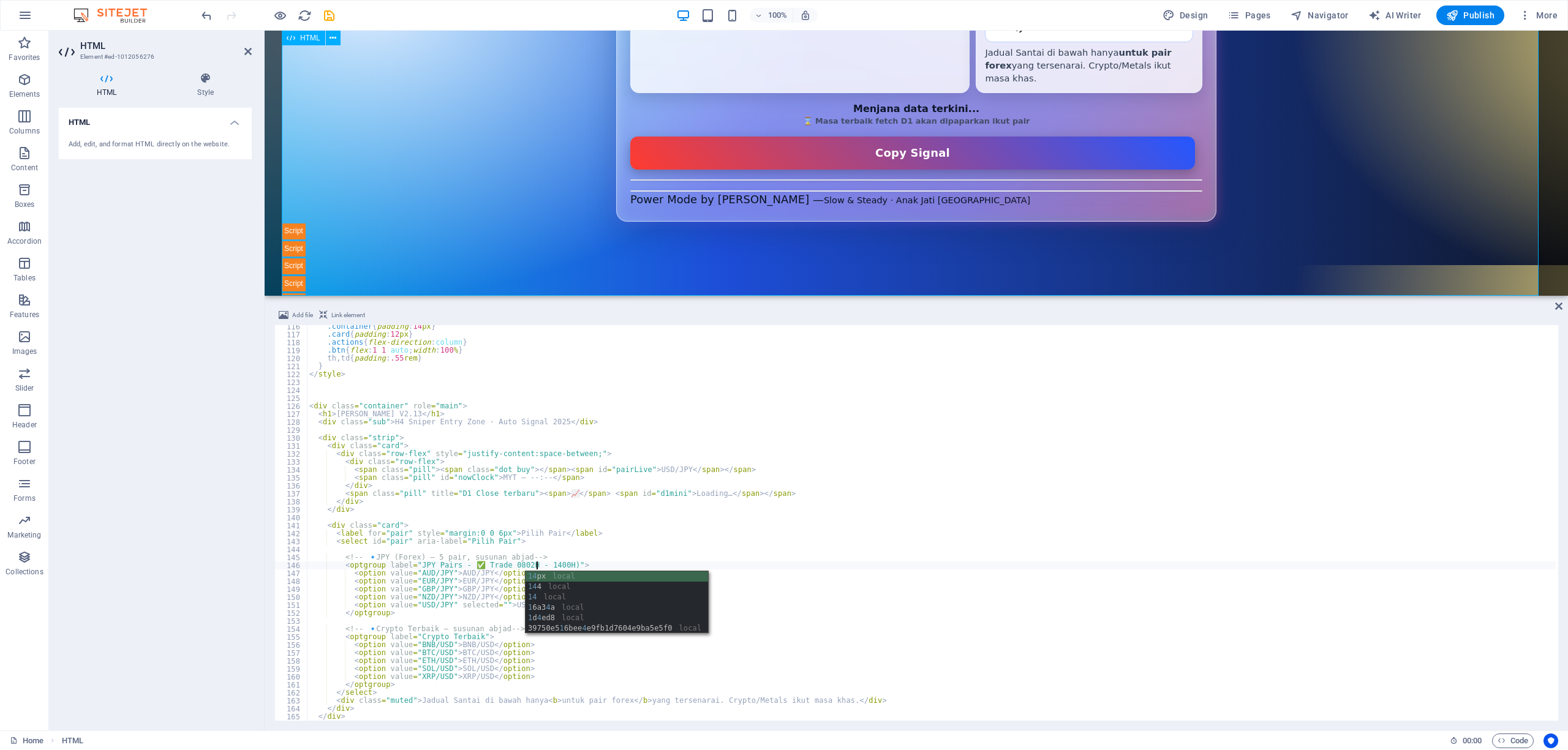
type textarea "<optgroup label="JPY Pairs - ✅ Trade 0802H - 1400H)">"
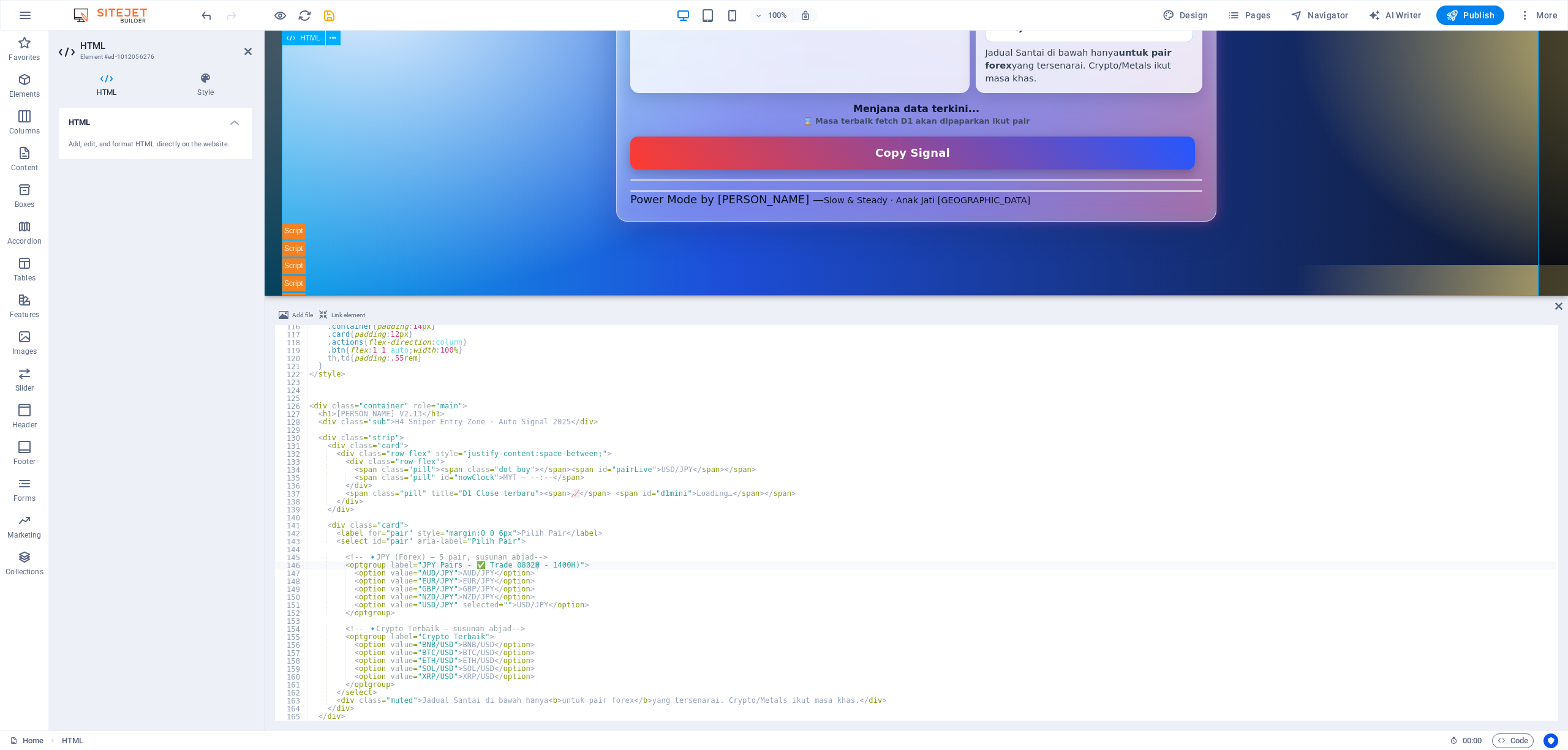
click at [598, 229] on div "D1 Sniper Entry Zone — Auto + Jadual Santai (Forex Only v2.3) JASZLAN MOHAMMAD …" at bounding box center [916, 112] width 1269 height 394
click at [1469, 20] on span "Publish" at bounding box center [1470, 16] width 48 height 12
